Goal: Communication & Community: Answer question/provide support

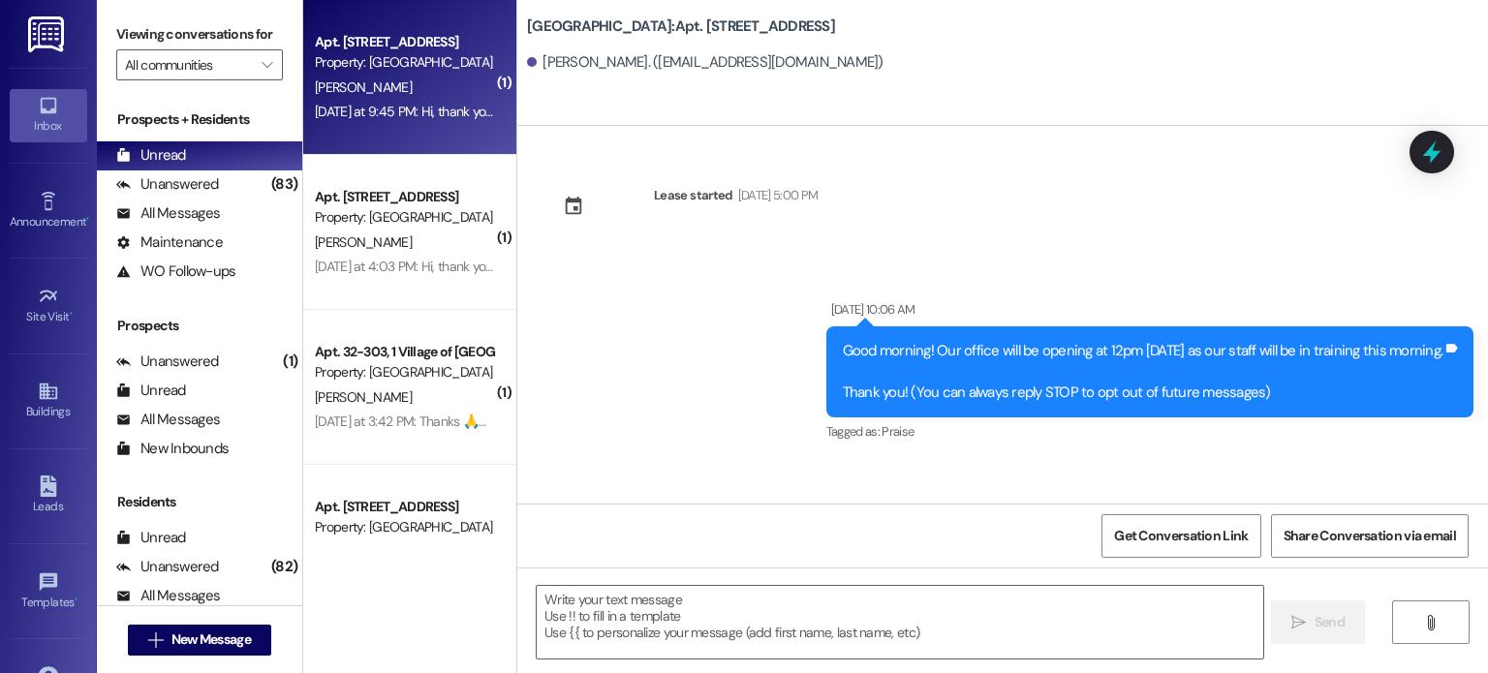
scroll to position [16538, 0]
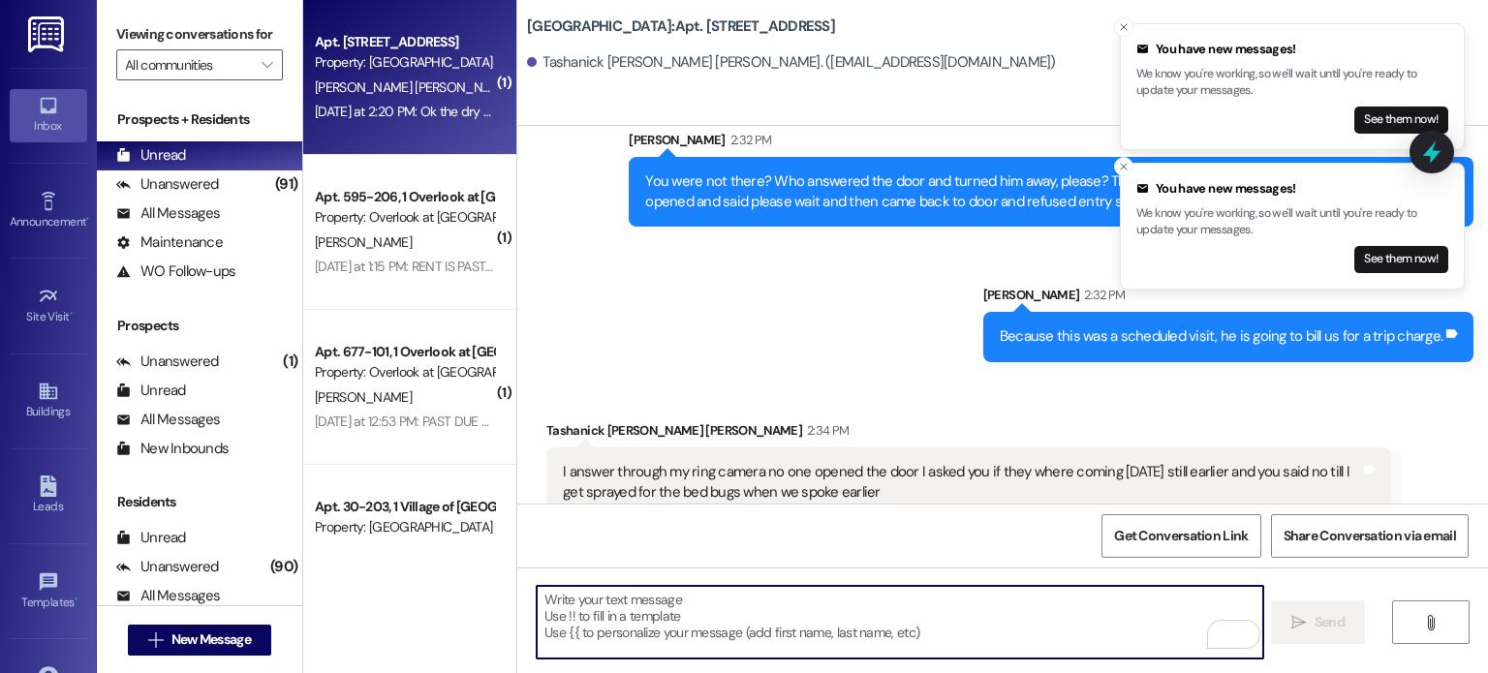
scroll to position [14332, 0]
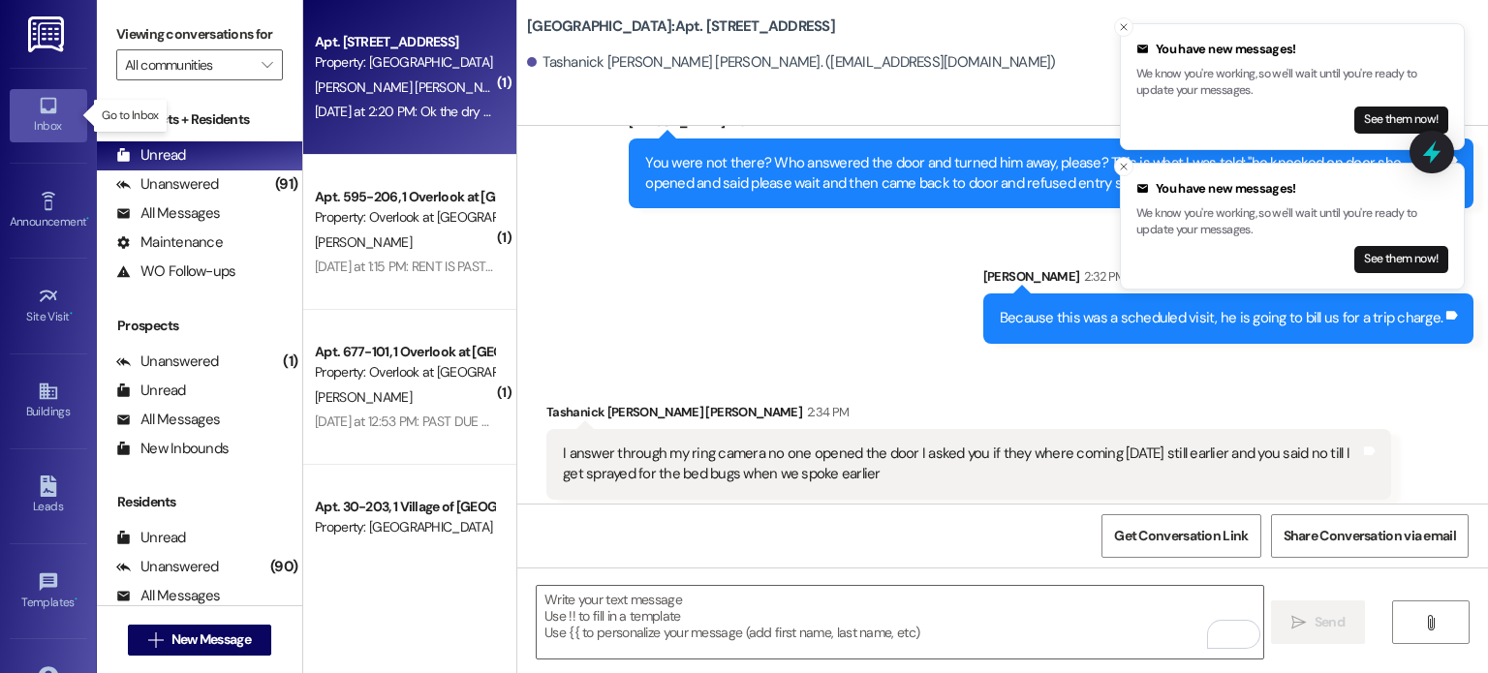
click at [43, 107] on icon at bounding box center [48, 105] width 21 height 21
click at [160, 74] on input "All communities" at bounding box center [188, 64] width 127 height 31
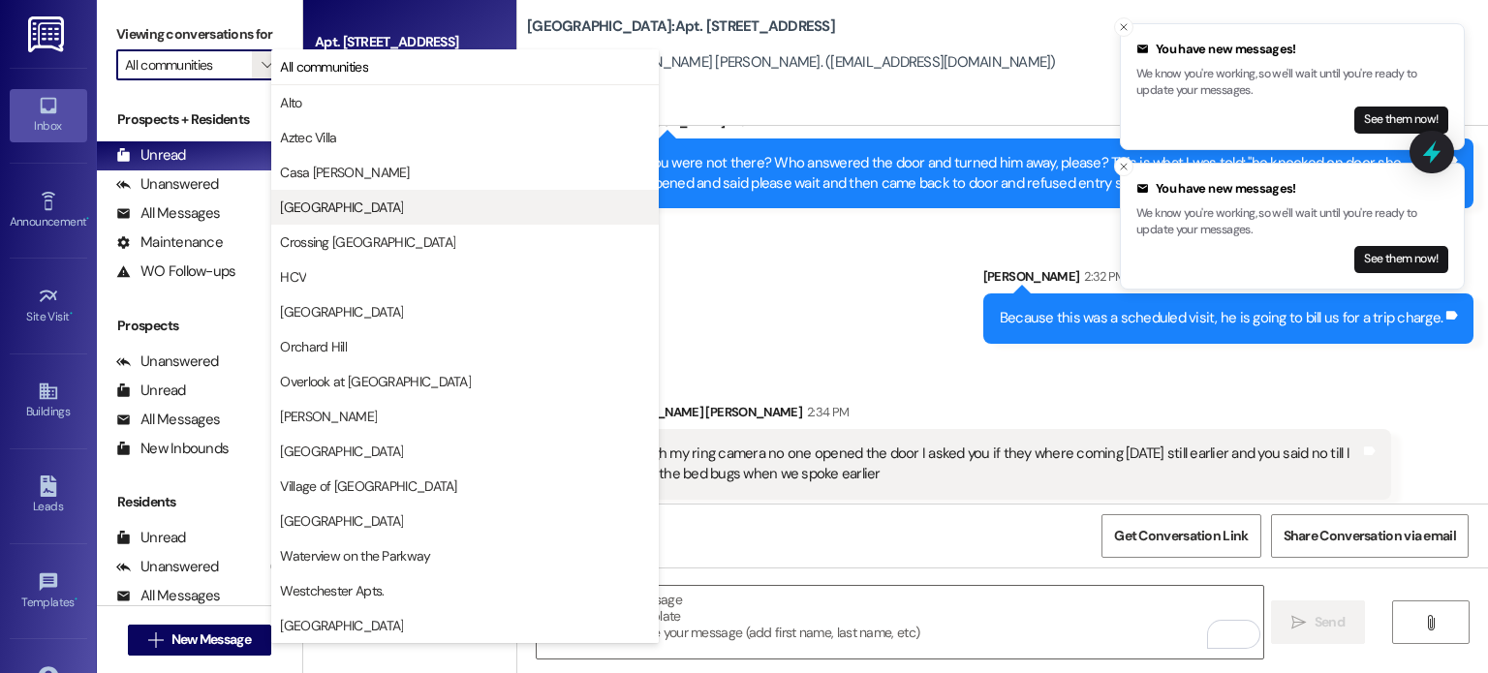
click at [333, 213] on span "Creekside Place" at bounding box center [341, 207] width 123 height 19
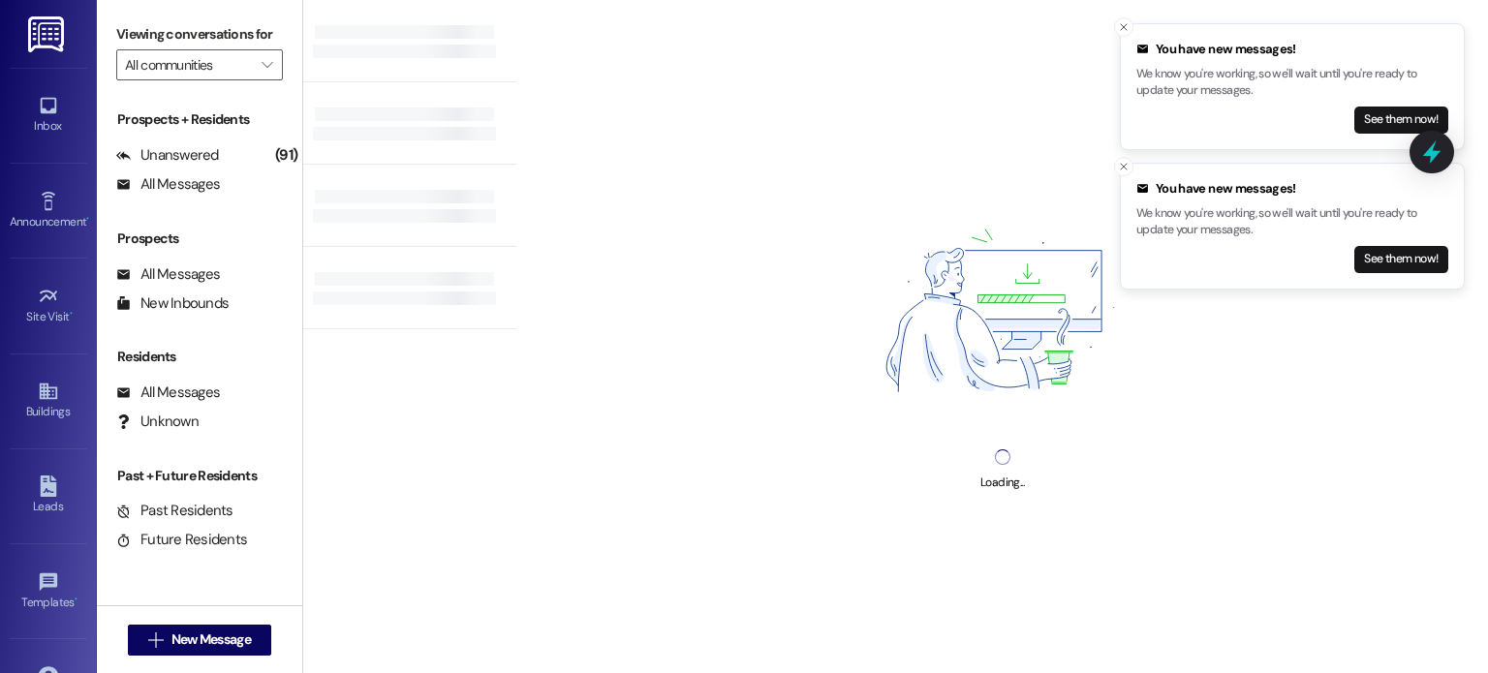
type input "Creekside Place"
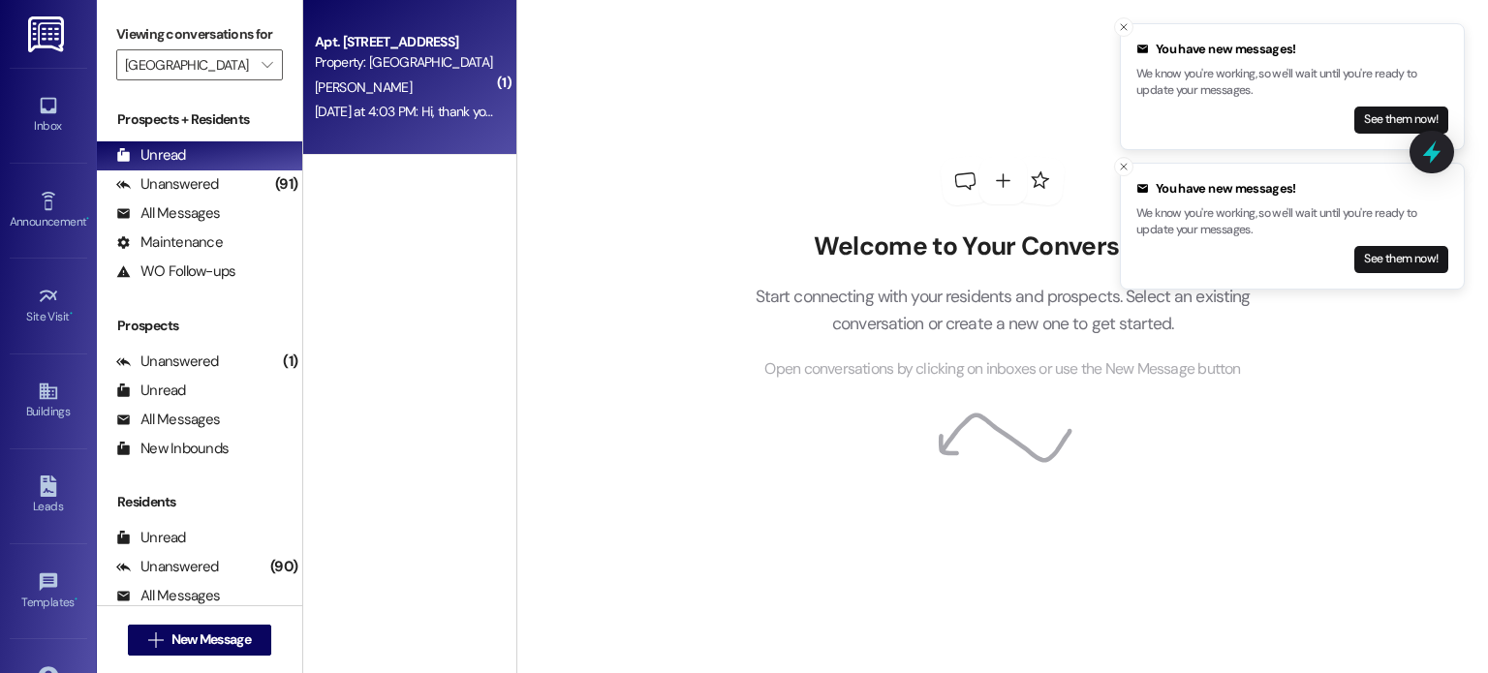
click at [382, 97] on div "[PERSON_NAME]" at bounding box center [404, 88] width 183 height 24
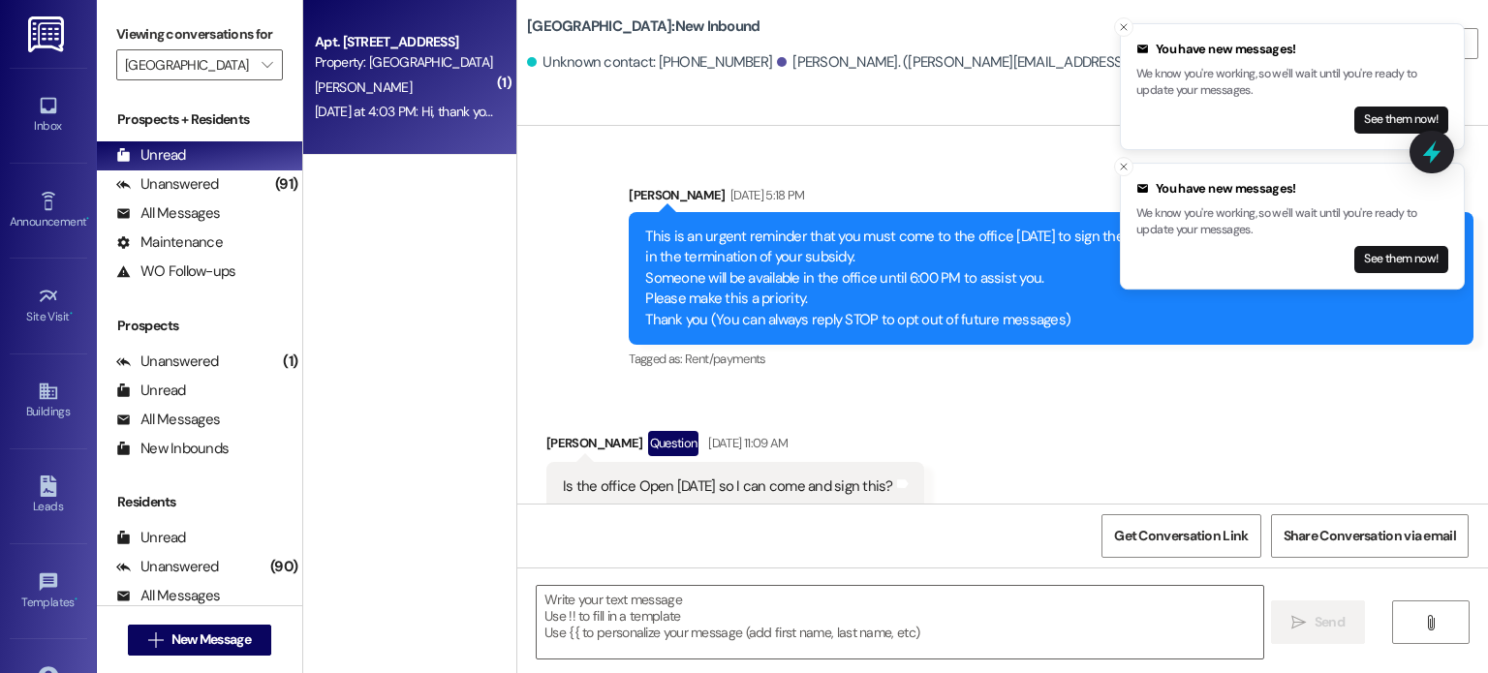
scroll to position [5836, 0]
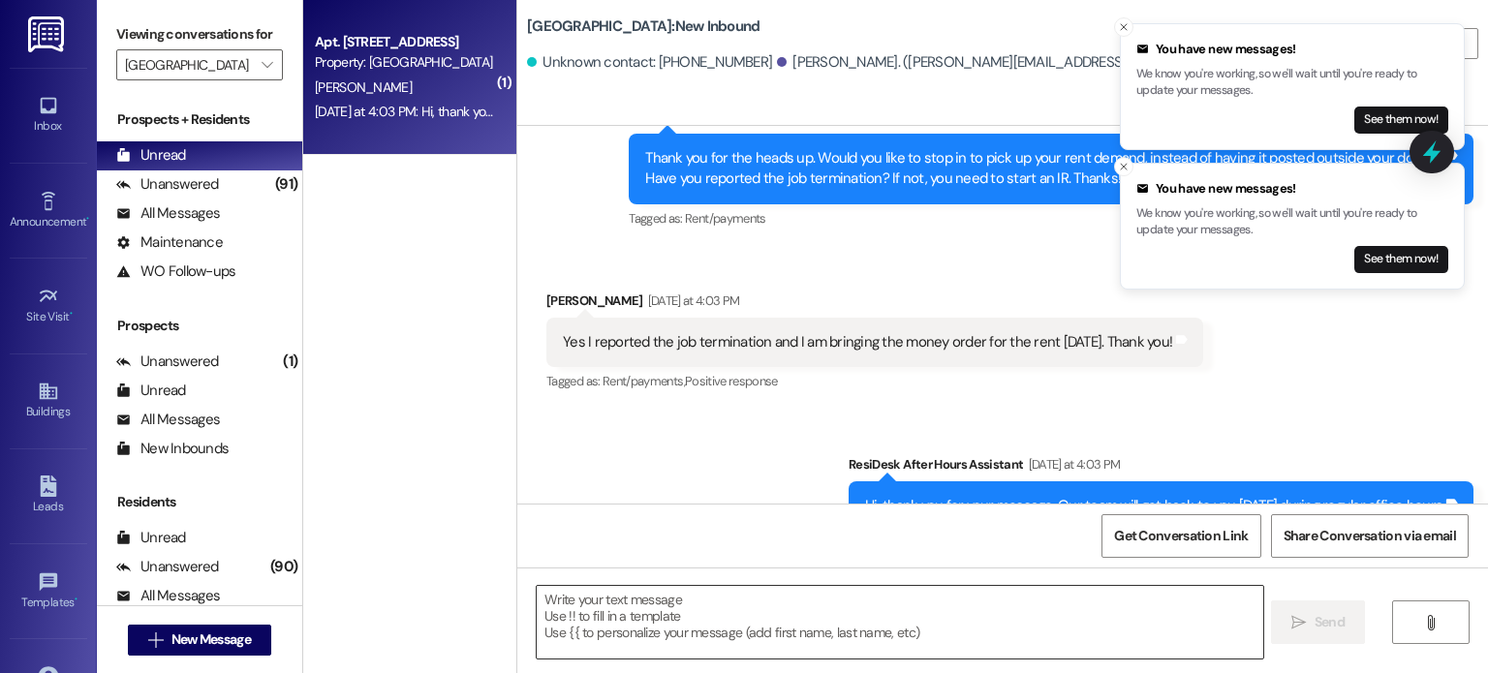
click at [609, 596] on textarea at bounding box center [900, 622] width 726 height 73
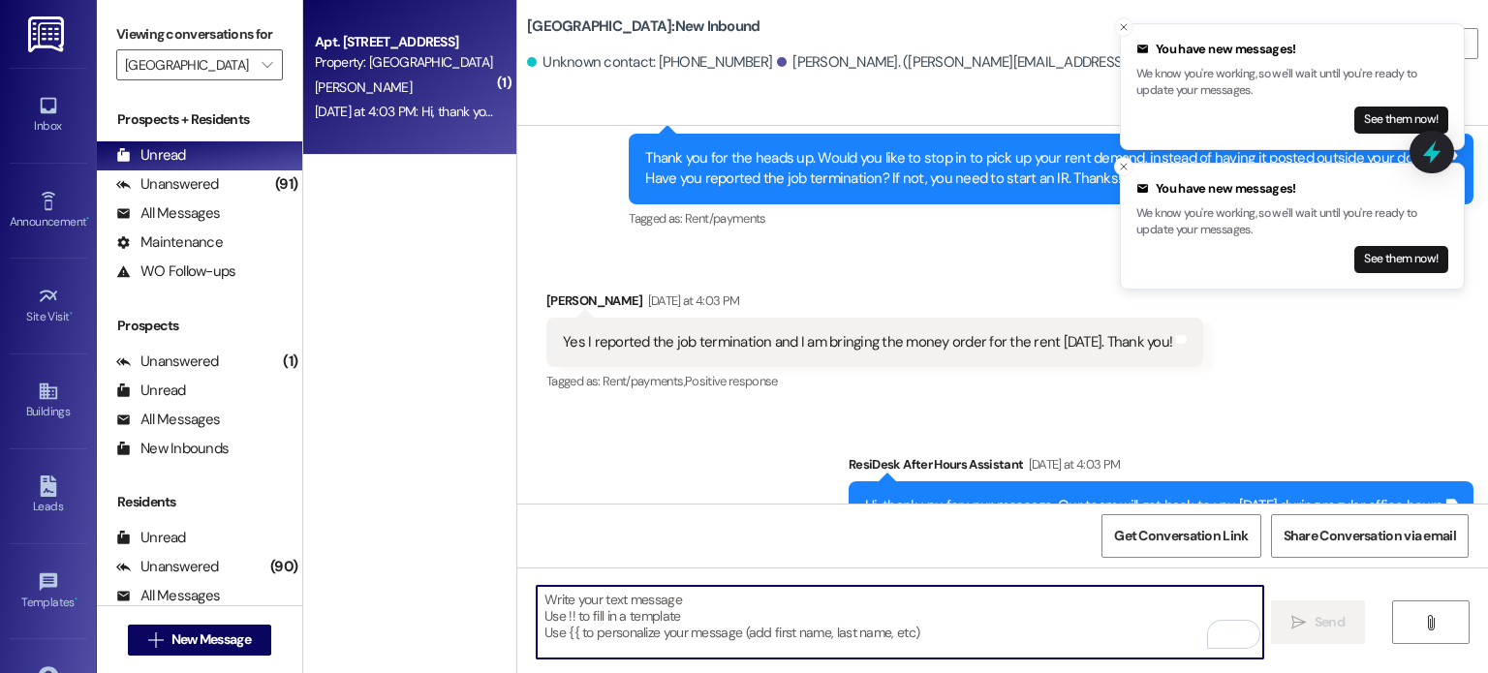
click at [624, 601] on textarea "To enrich screen reader interactions, please activate Accessibility in Grammarl…" at bounding box center [900, 622] width 726 height 73
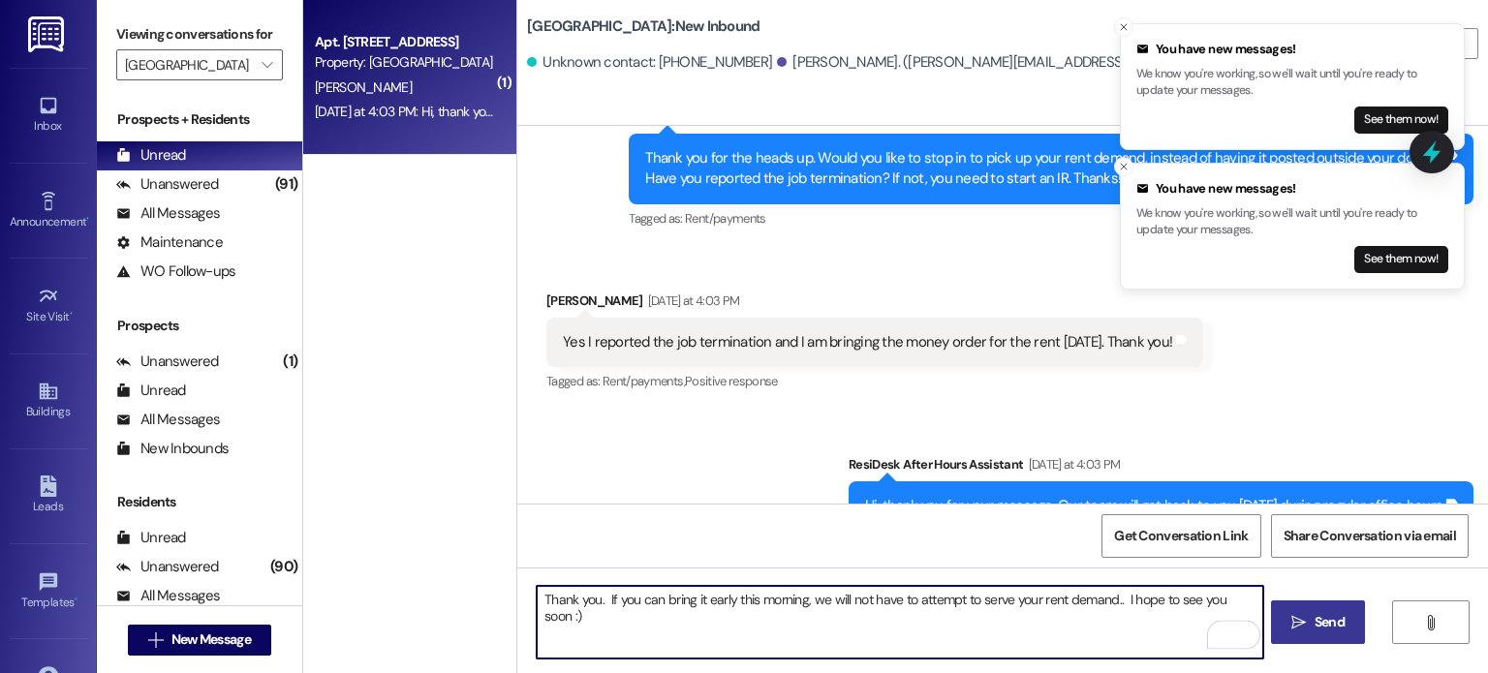
type textarea "Thank you. If you can bring it early this morning, we will not have to attempt …"
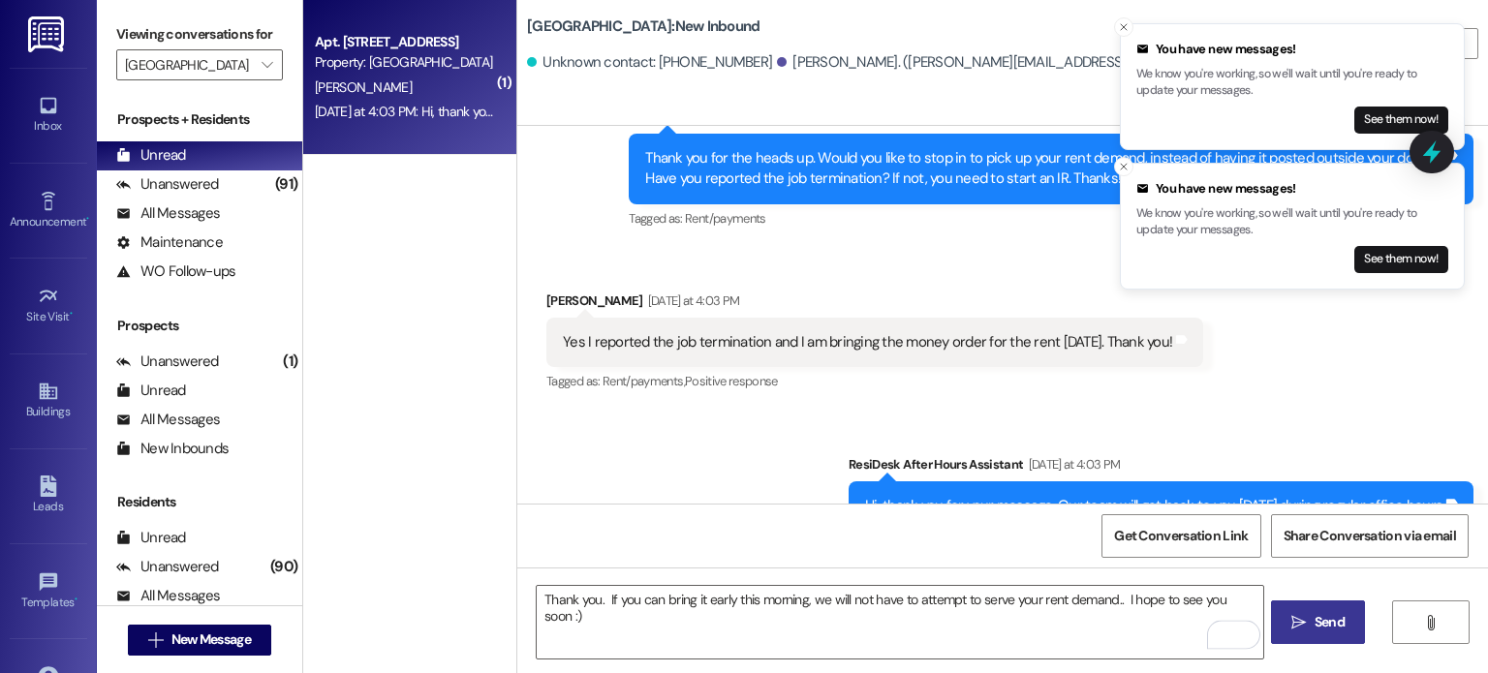
click at [1291, 618] on icon "" at bounding box center [1298, 623] width 15 height 16
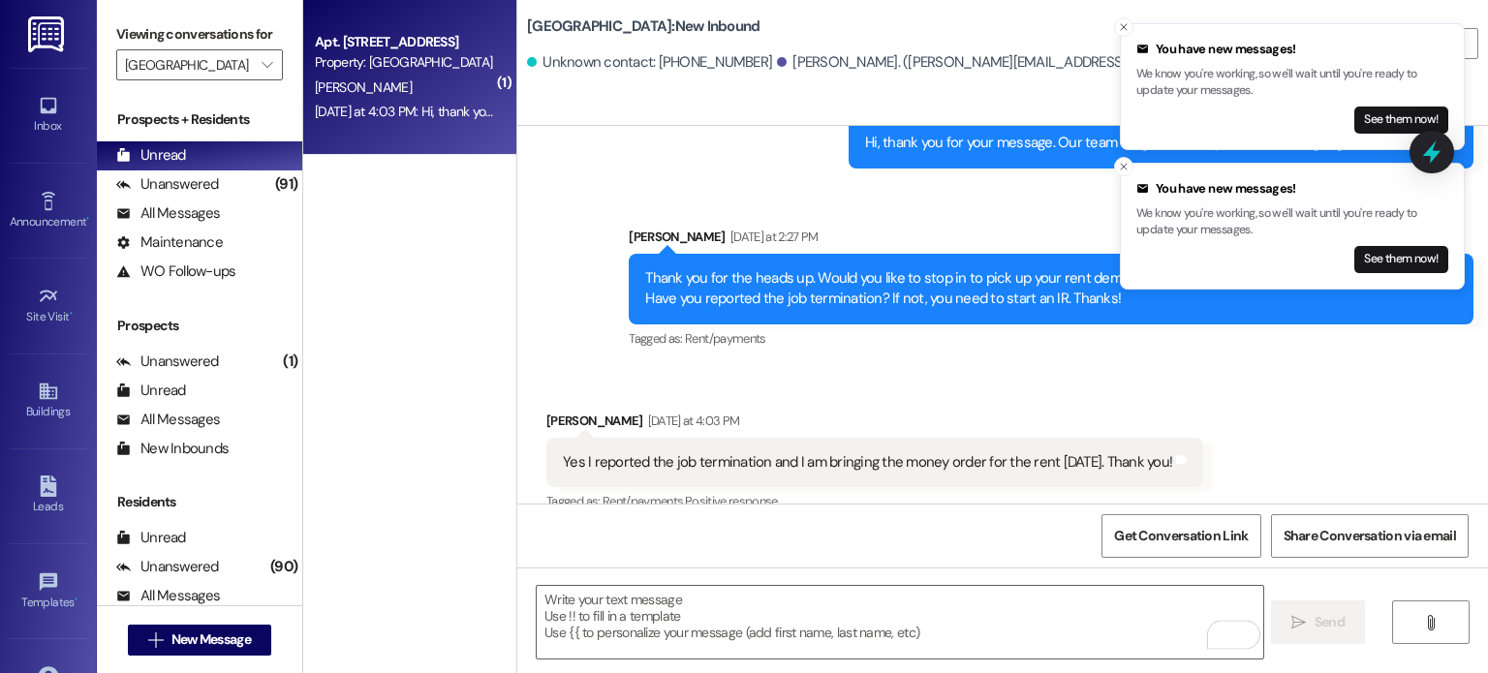
scroll to position [5700, 0]
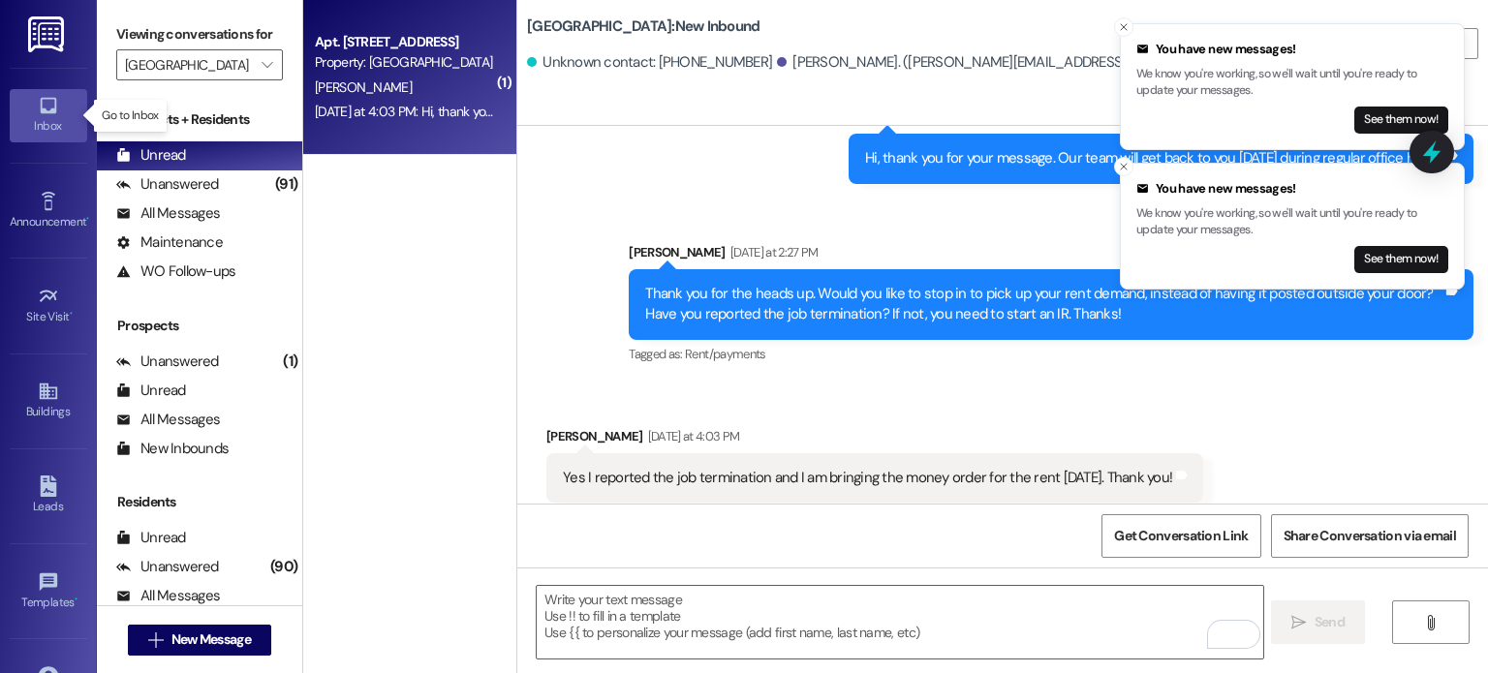
click at [45, 108] on icon at bounding box center [48, 105] width 21 height 21
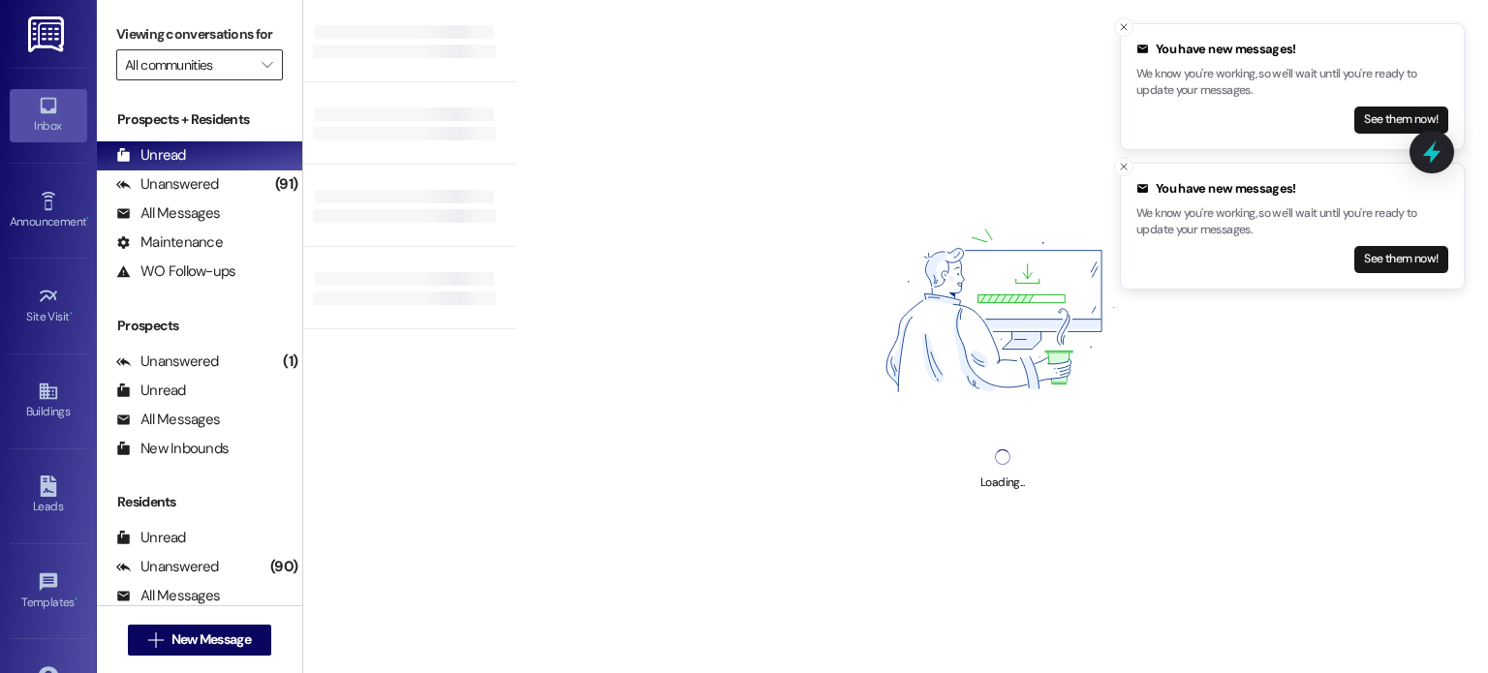
click at [160, 63] on input "All communities" at bounding box center [188, 64] width 127 height 31
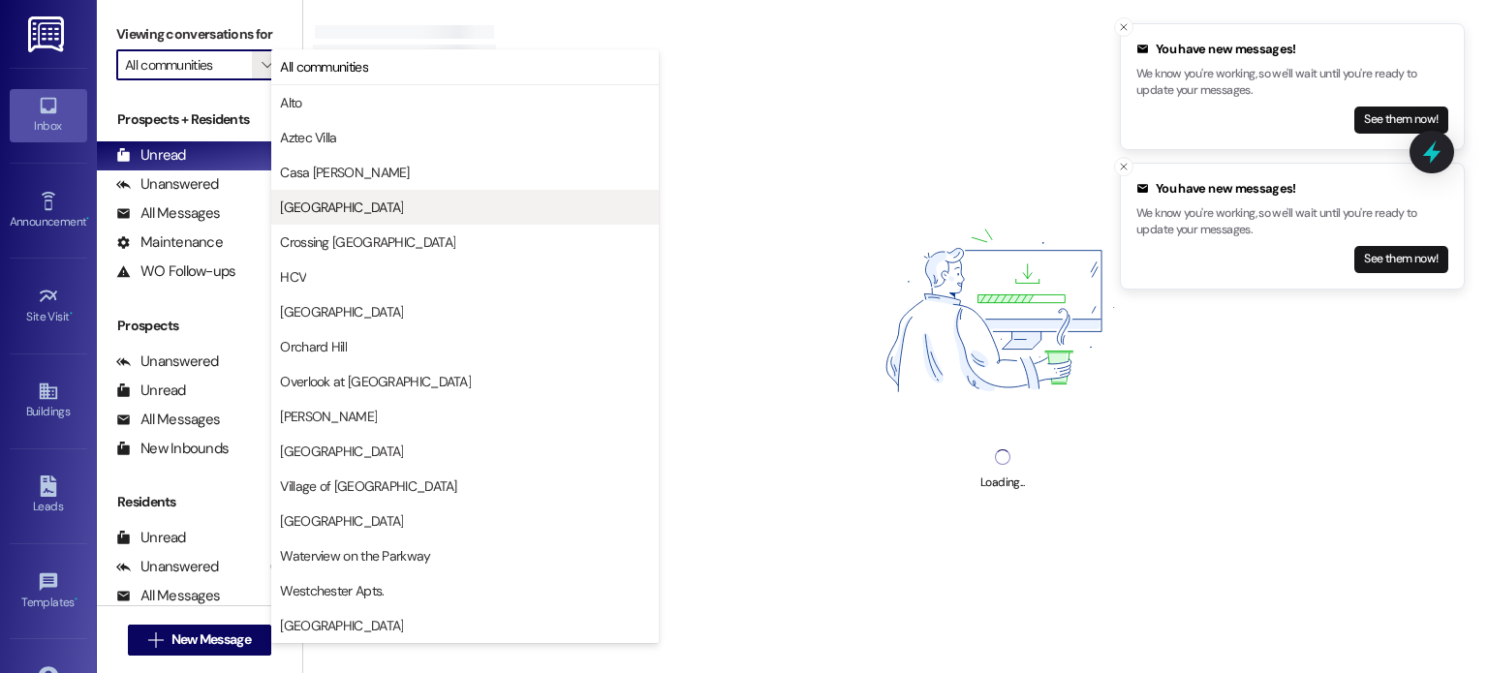
click at [301, 202] on span "Creekside Place" at bounding box center [341, 207] width 123 height 19
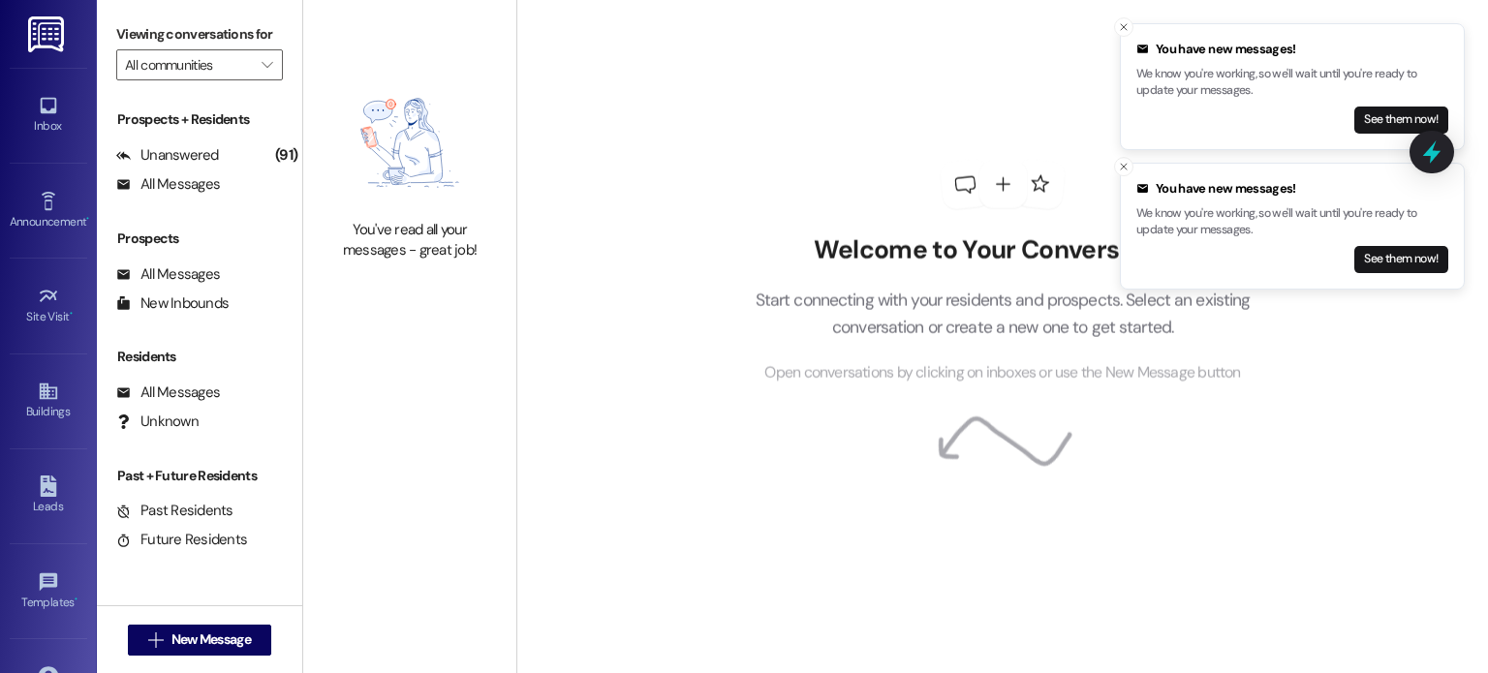
type input "Creekside Place"
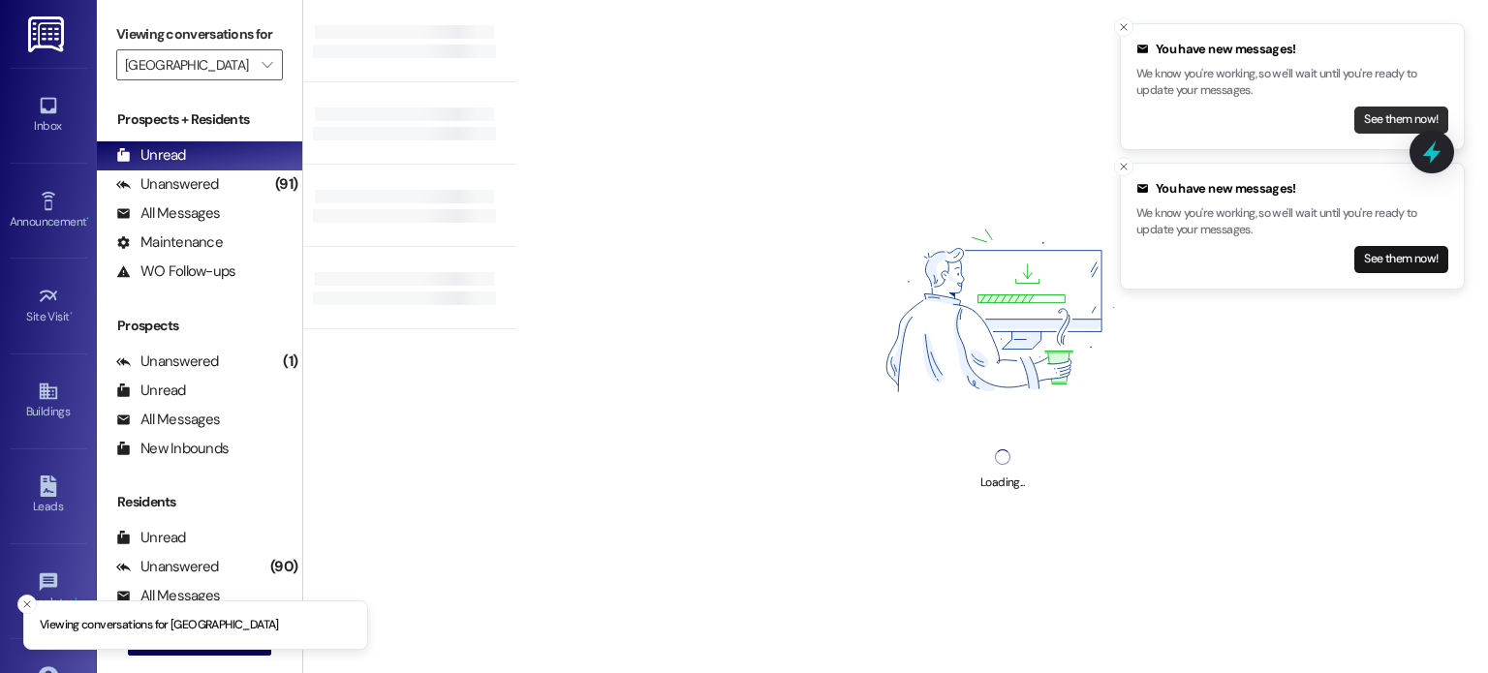
click at [1411, 115] on button "See them now!" at bounding box center [1401, 120] width 94 height 27
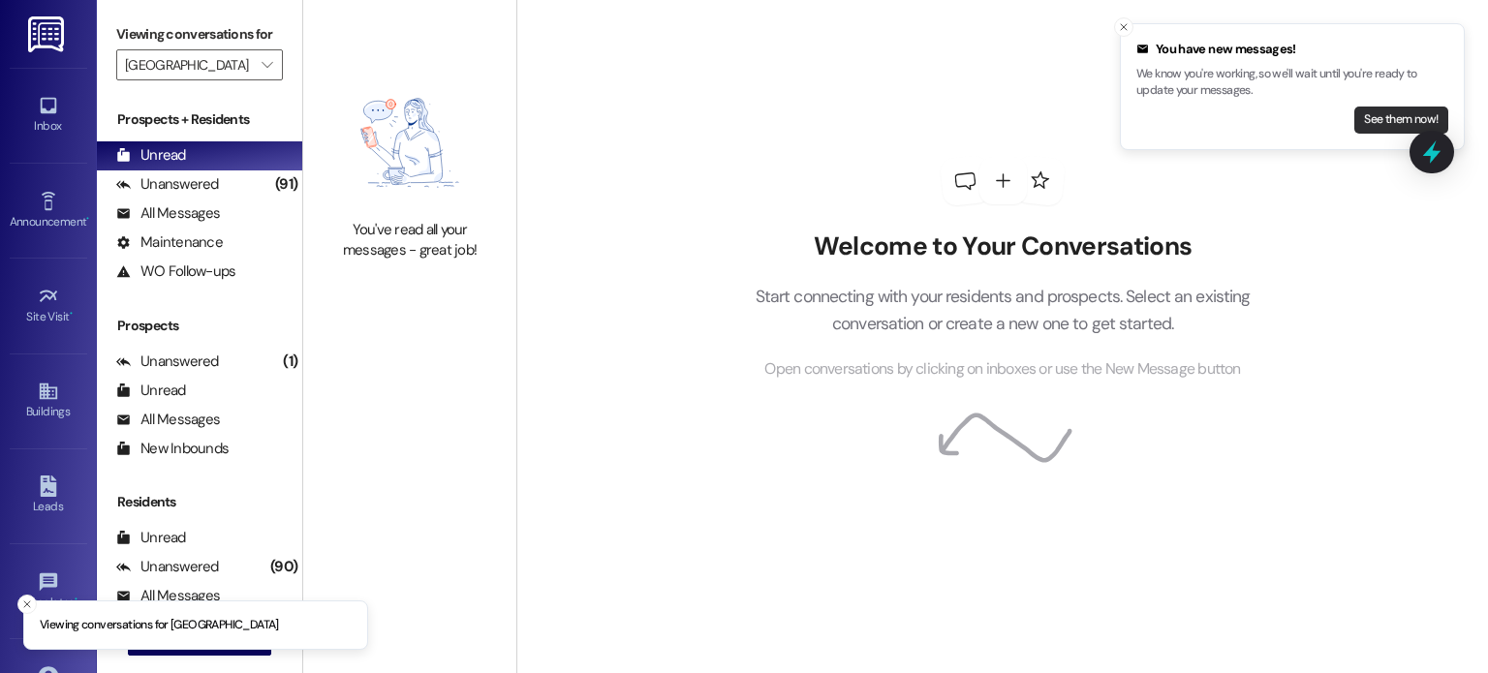
click at [1385, 119] on button "See them now!" at bounding box center [1401, 120] width 94 height 27
